Goal: Information Seeking & Learning: Check status

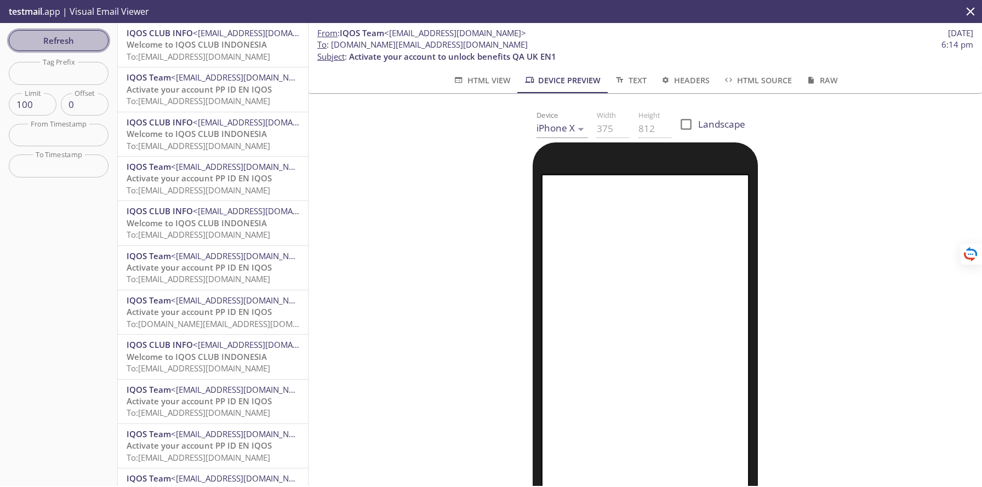
click at [77, 32] on button "Refresh" at bounding box center [59, 40] width 100 height 21
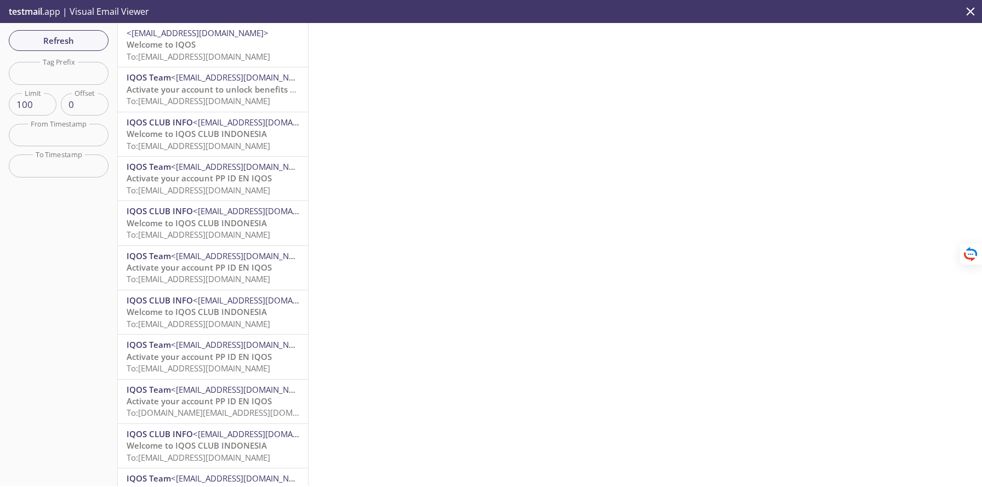
click at [140, 47] on span "Welcome to IQOS" at bounding box center [161, 44] width 69 height 11
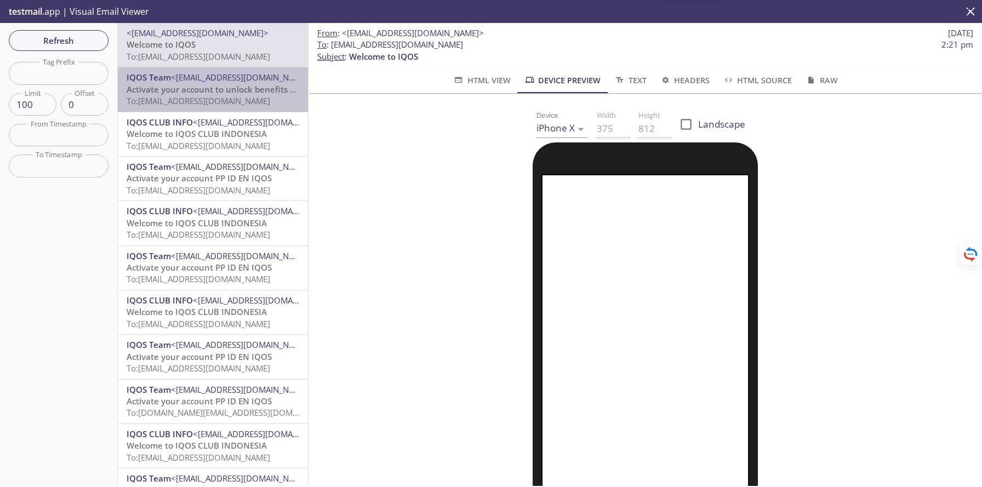
click at [223, 97] on span "To: [EMAIL_ADDRESS][DOMAIN_NAME]" at bounding box center [199, 100] width 144 height 11
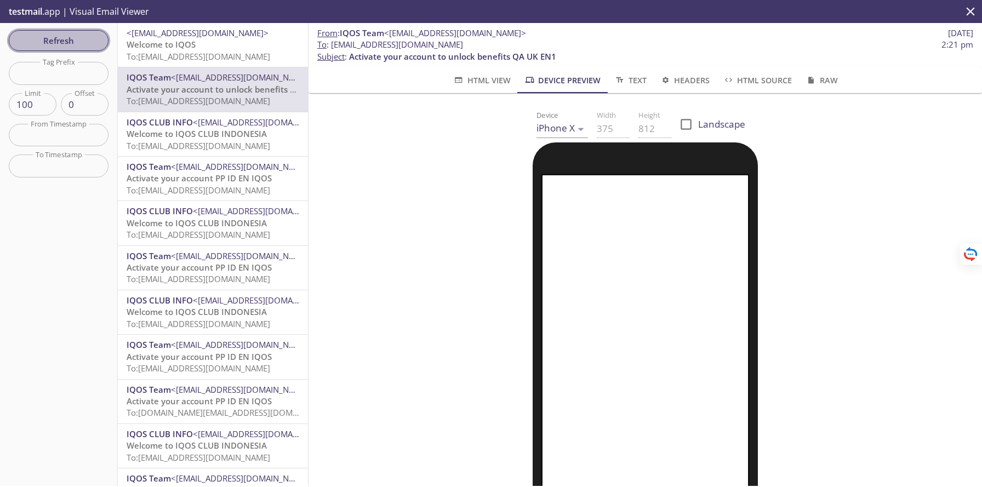
click at [85, 40] on span "Refresh" at bounding box center [59, 40] width 82 height 14
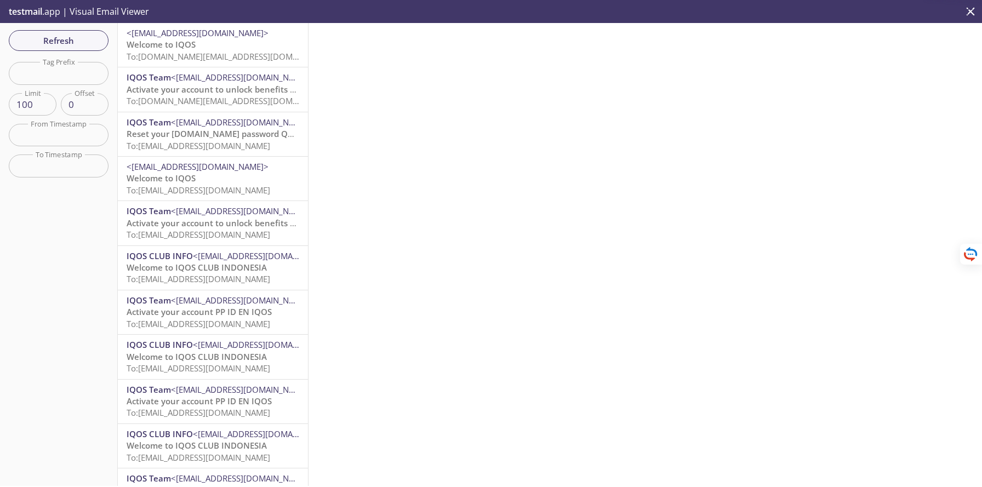
click at [192, 55] on span "To: [DOMAIN_NAME][EMAIL_ADDRESS][DOMAIN_NAME]" at bounding box center [231, 56] width 208 height 11
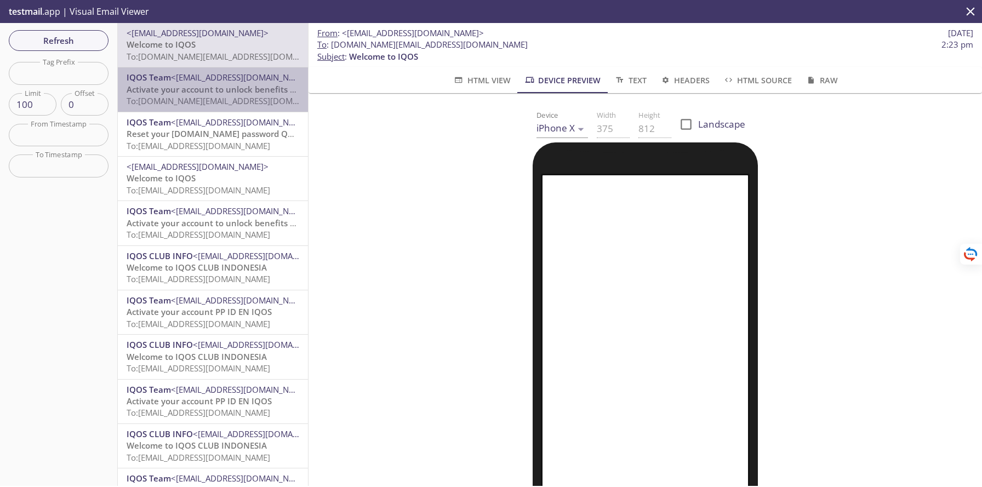
click at [206, 97] on span "To: [DOMAIN_NAME][EMAIL_ADDRESS][DOMAIN_NAME]" at bounding box center [231, 100] width 208 height 11
